Goal: Check status

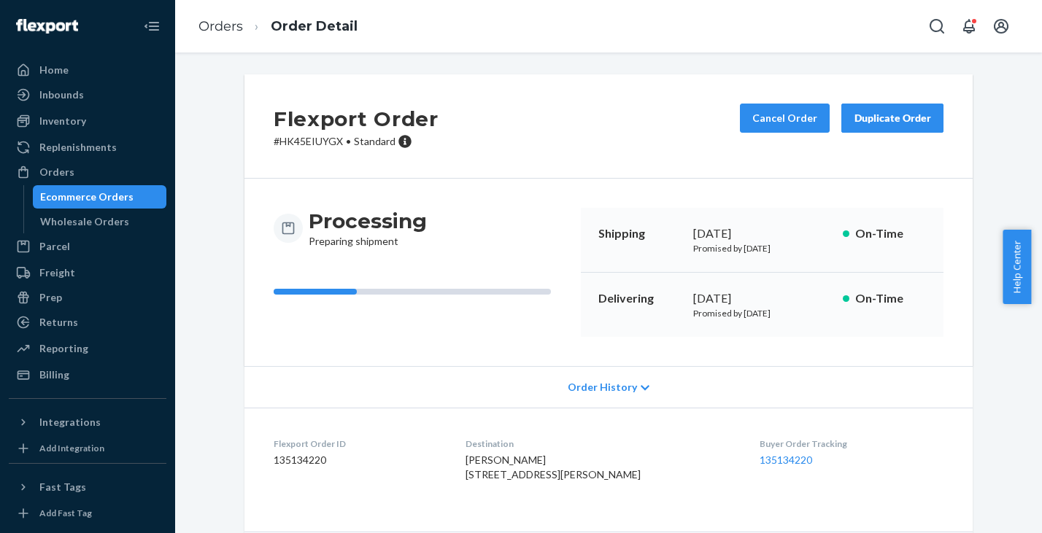
click at [208, 19] on link "Orders" at bounding box center [220, 26] width 44 height 16
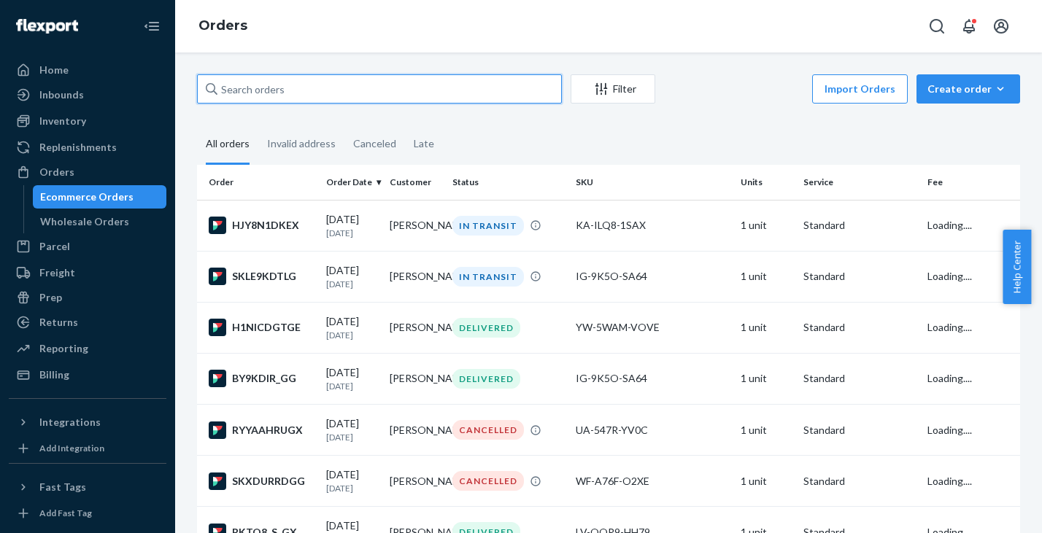
click at [326, 86] on input "text" at bounding box center [379, 88] width 365 height 29
paste input "BYAWBZBDEE"
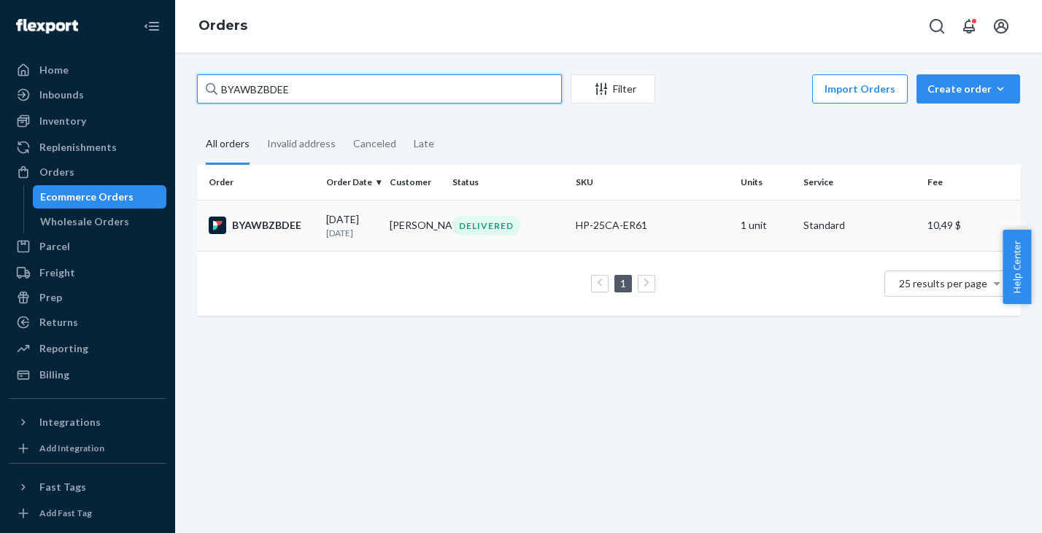
type input "BYAWBZBDEE"
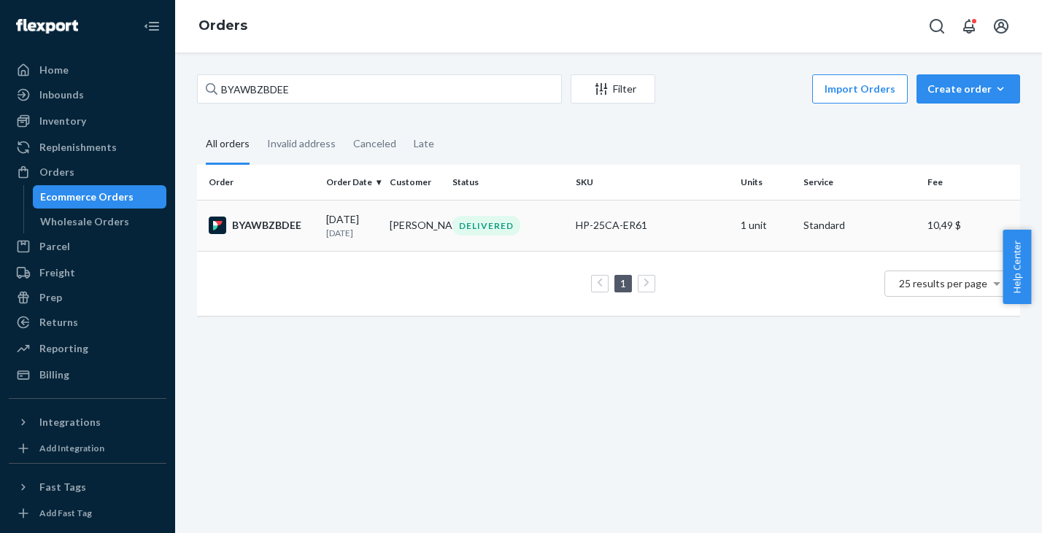
click at [242, 229] on div "BYAWBZBDEE" at bounding box center [262, 226] width 106 height 18
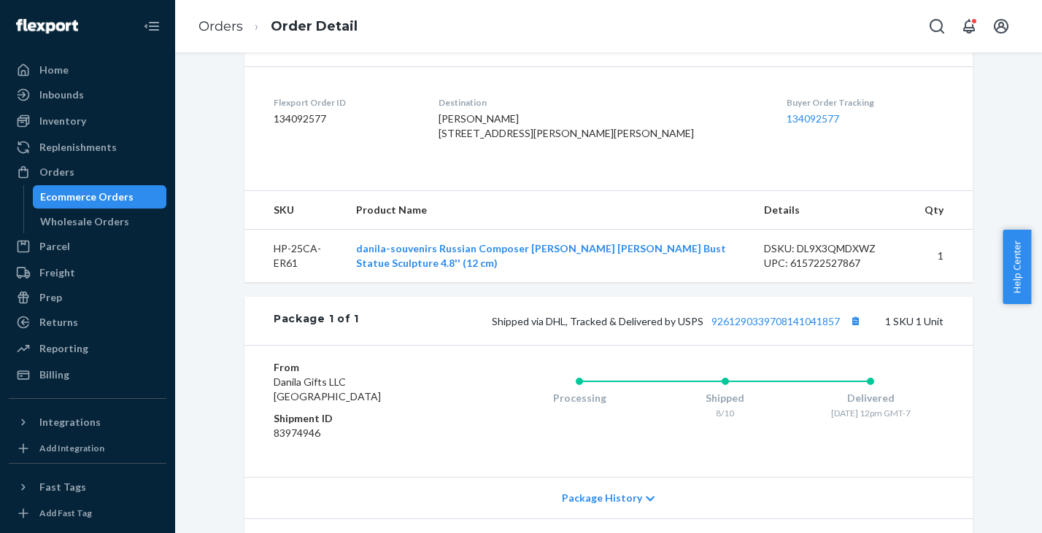
scroll to position [347, 0]
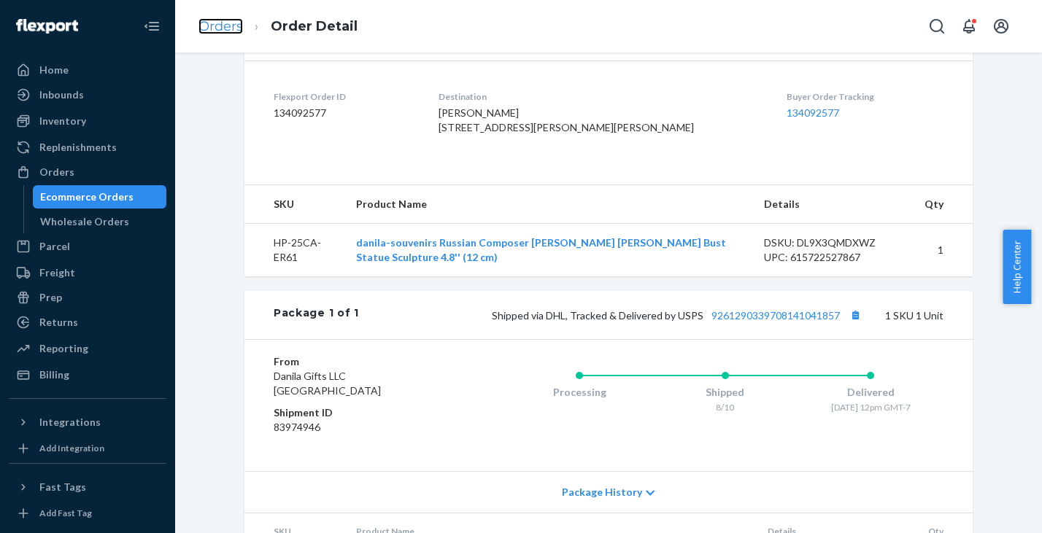
click at [225, 24] on link "Orders" at bounding box center [220, 26] width 44 height 16
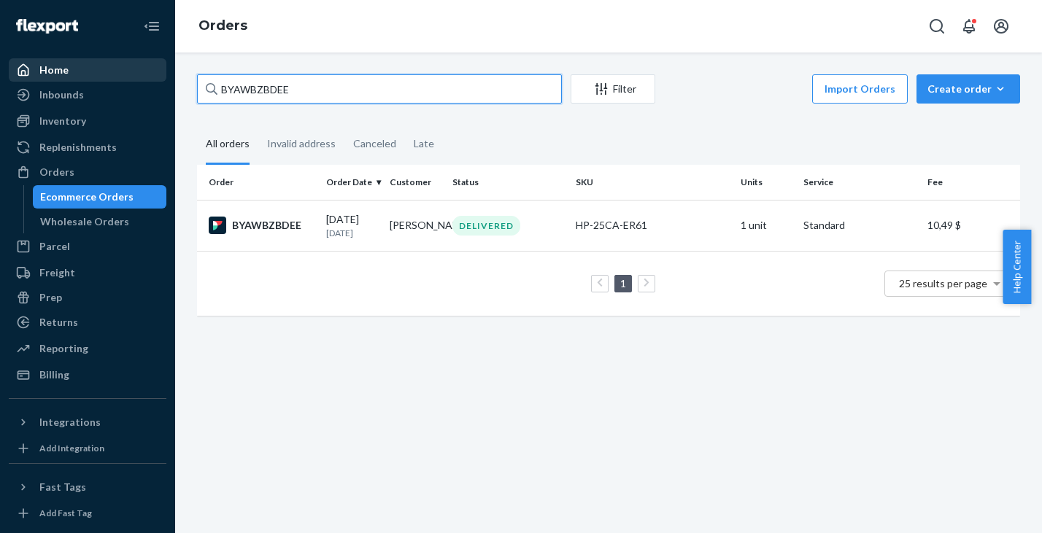
drag, startPoint x: 304, startPoint y: 88, endPoint x: 145, endPoint y: 66, distance: 160.5
click at [197, 74] on input "BYAWBZBDEE" at bounding box center [379, 88] width 365 height 29
paste input "HYEQS6TDEX"
type input "HYEQS6TDEX"
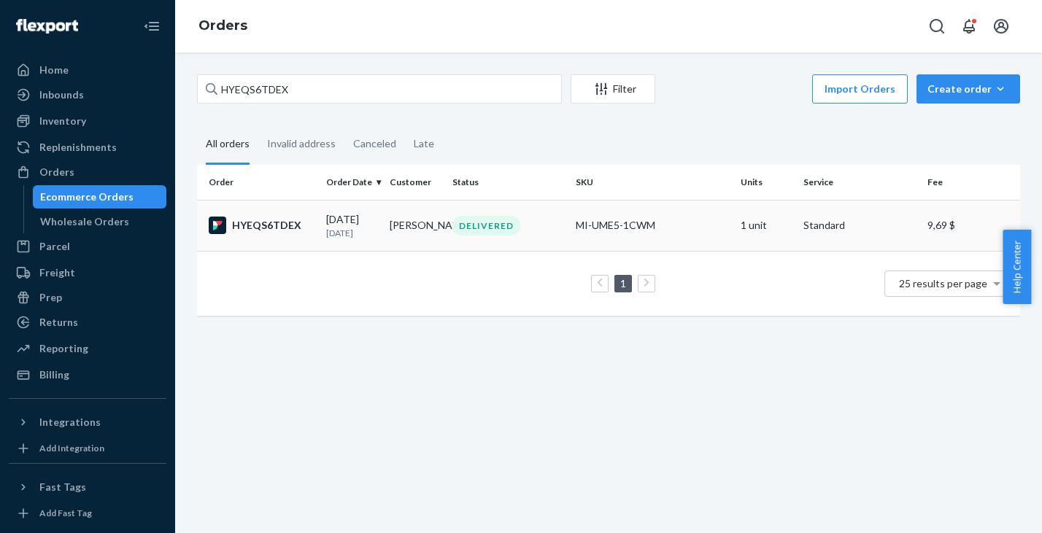
click at [281, 230] on div "HYEQS6TDEX" at bounding box center [262, 226] width 106 height 18
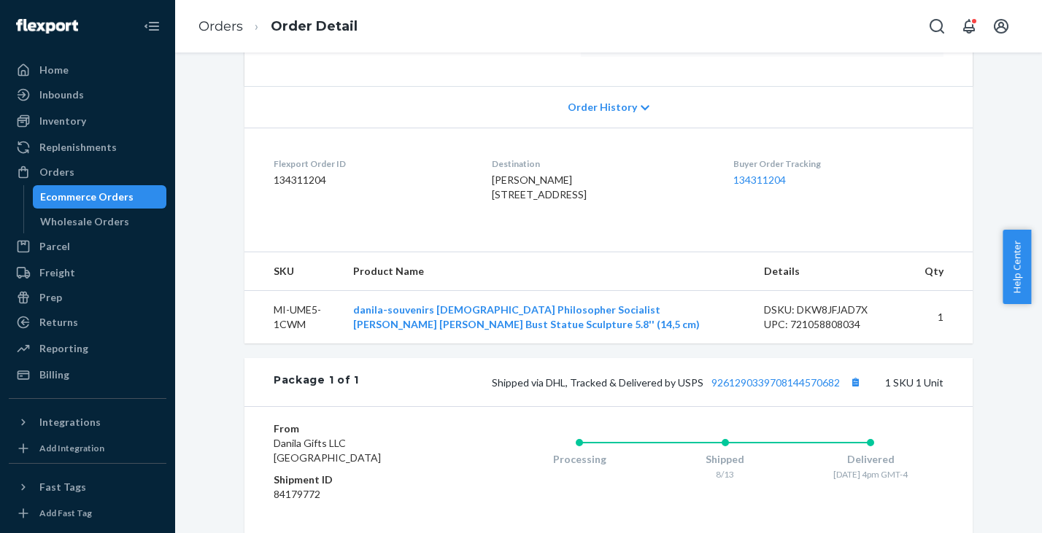
scroll to position [285, 0]
